Goal: Entertainment & Leisure: Consume media (video, audio)

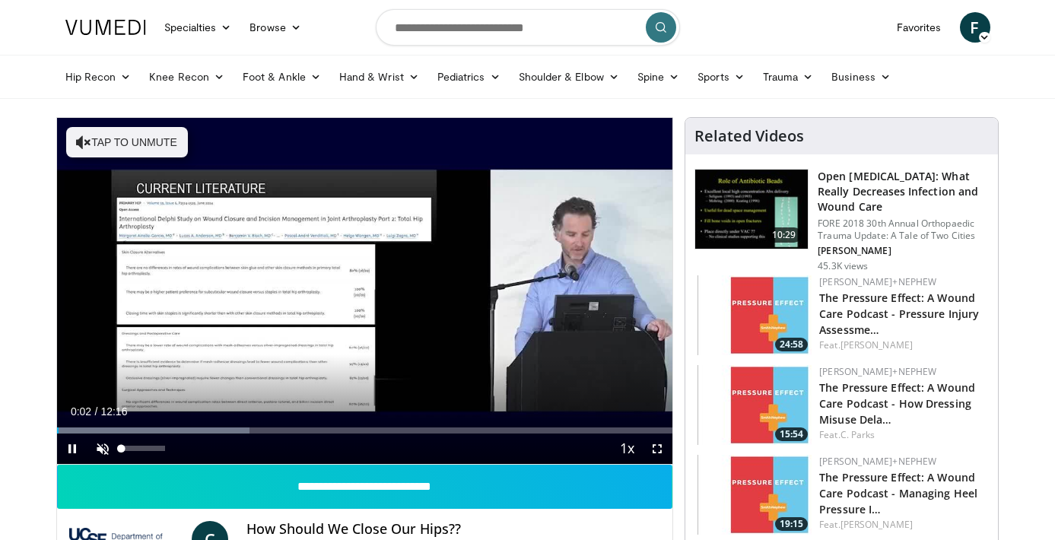
click at [97, 449] on span "Video Player" at bounding box center [102, 448] width 30 height 30
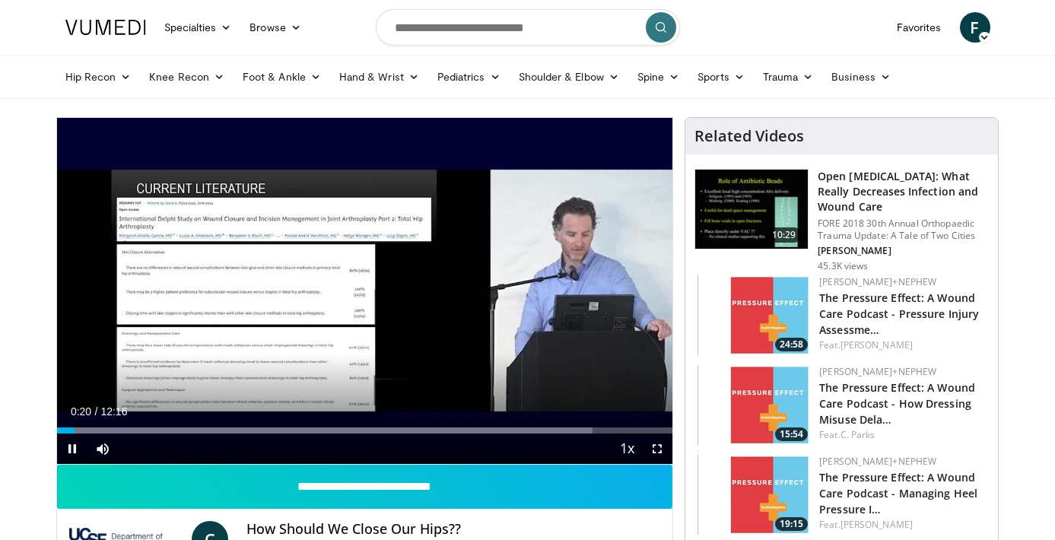
click at [655, 448] on span "Video Player" at bounding box center [657, 448] width 30 height 30
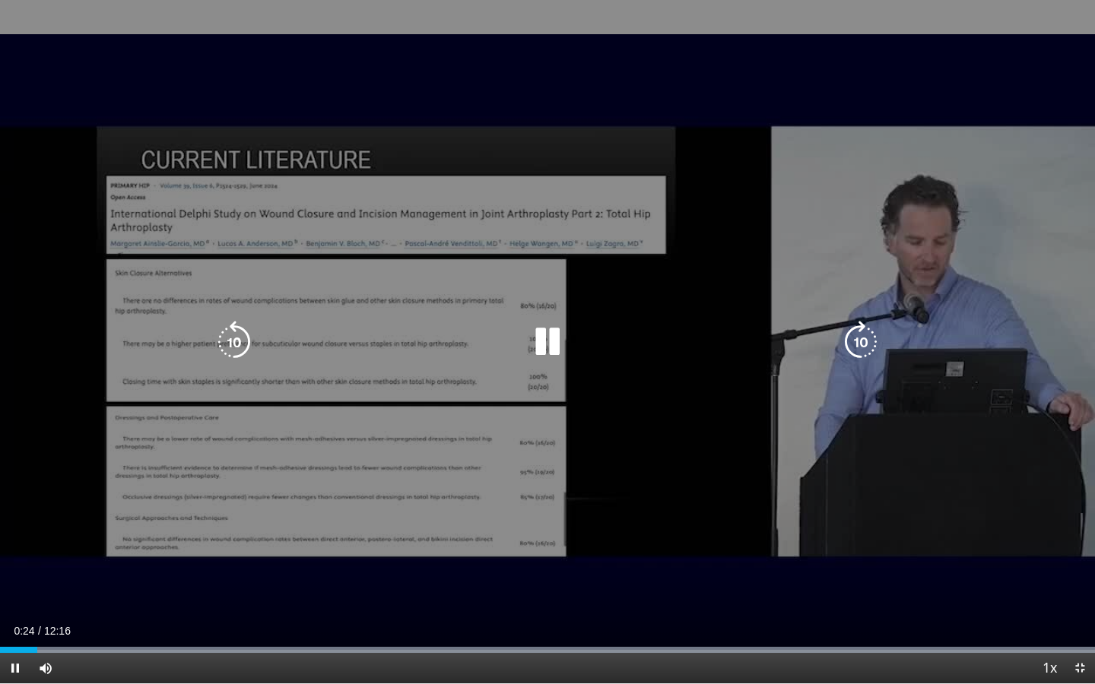
click at [623, 539] on div "10 seconds Tap to unmute" at bounding box center [547, 342] width 1095 height 684
click at [538, 336] on icon "Video Player" at bounding box center [547, 342] width 43 height 43
